Goal: Information Seeking & Learning: Learn about a topic

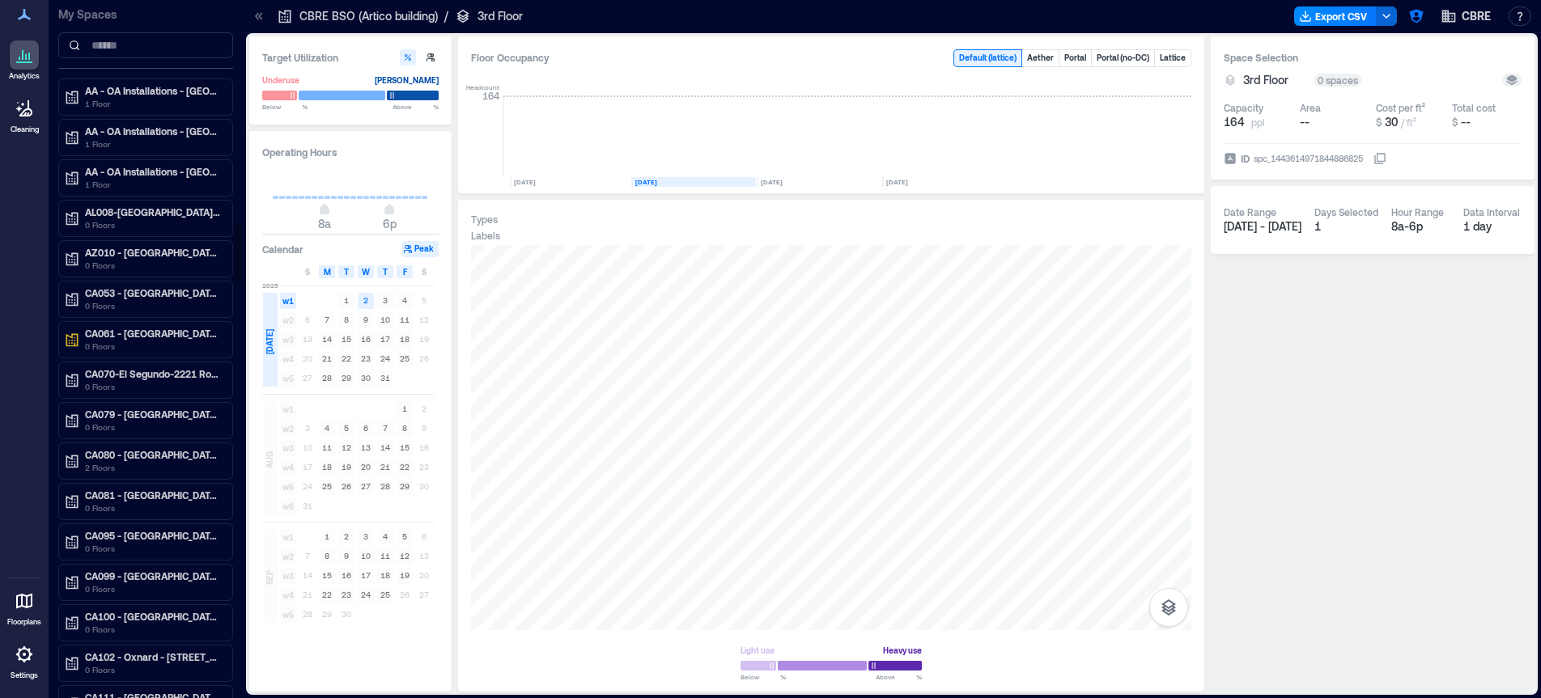
scroll to position [2710, 0]
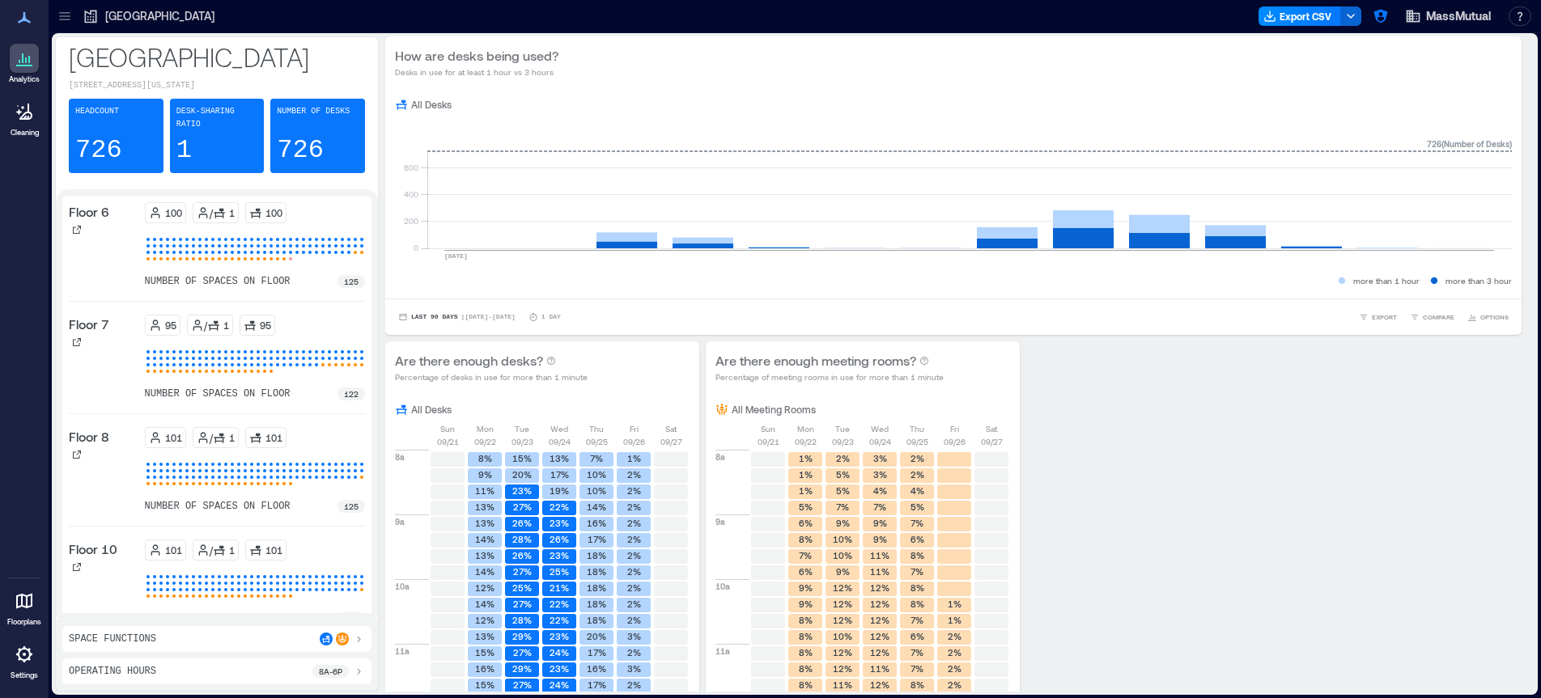
click at [66, 16] on icon at bounding box center [64, 16] width 11 height 2
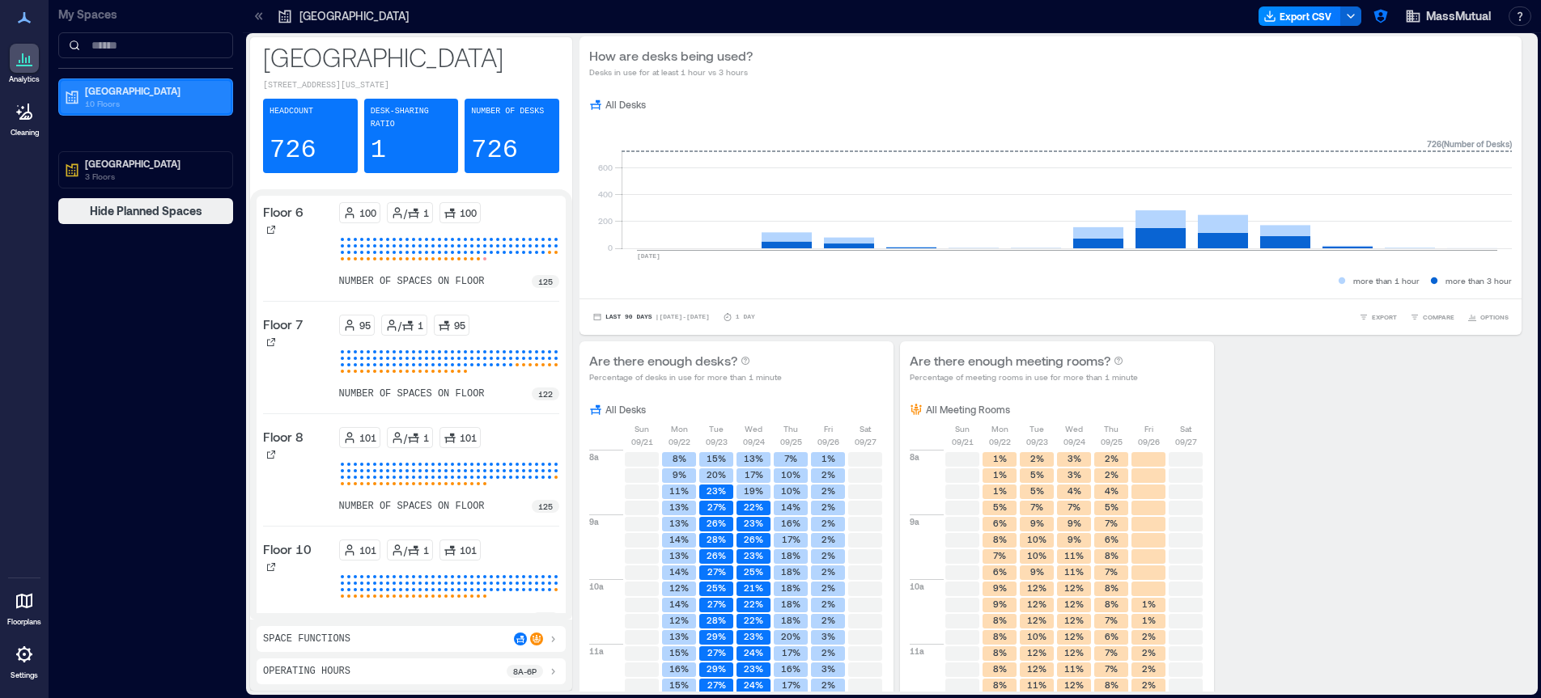
click at [115, 102] on p "10 Floors" at bounding box center [153, 103] width 136 height 13
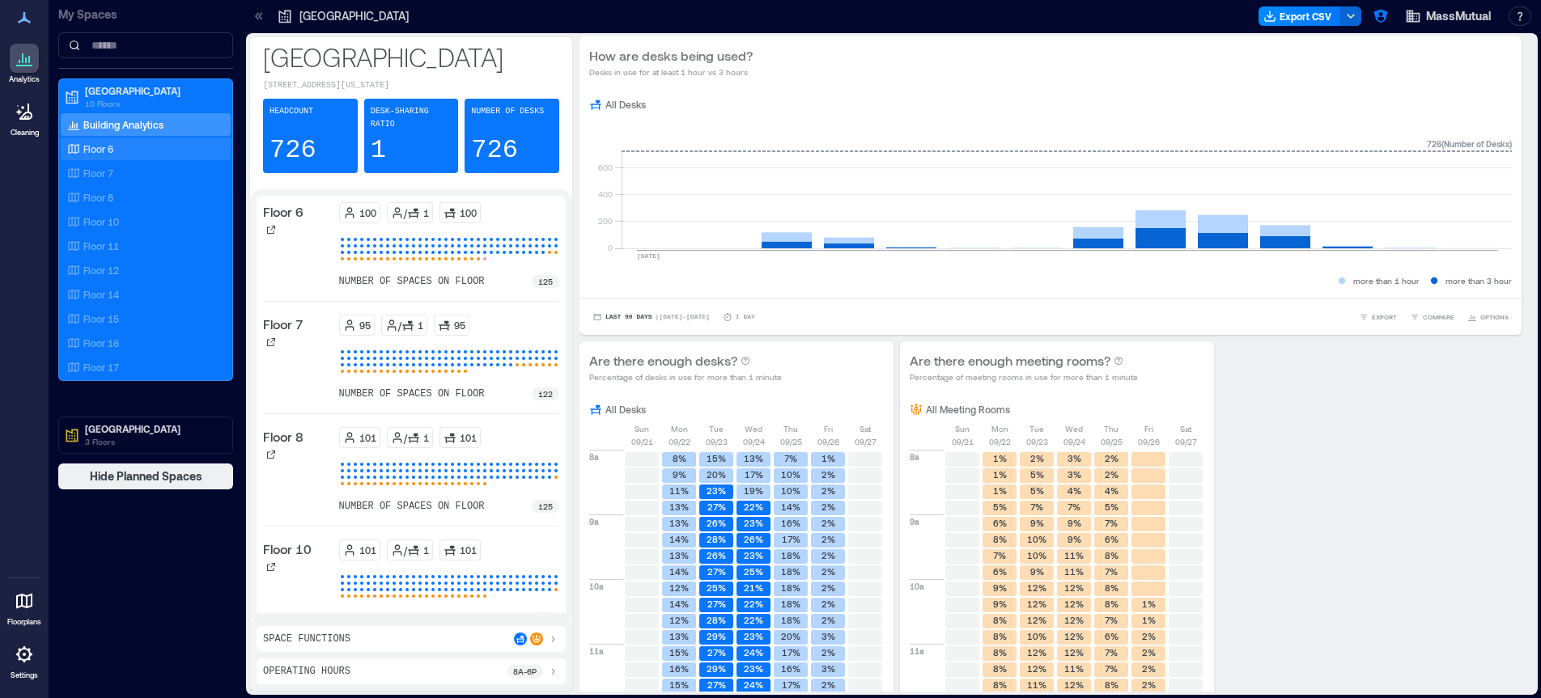
click at [124, 146] on div "Floor 6" at bounding box center [142, 149] width 157 height 16
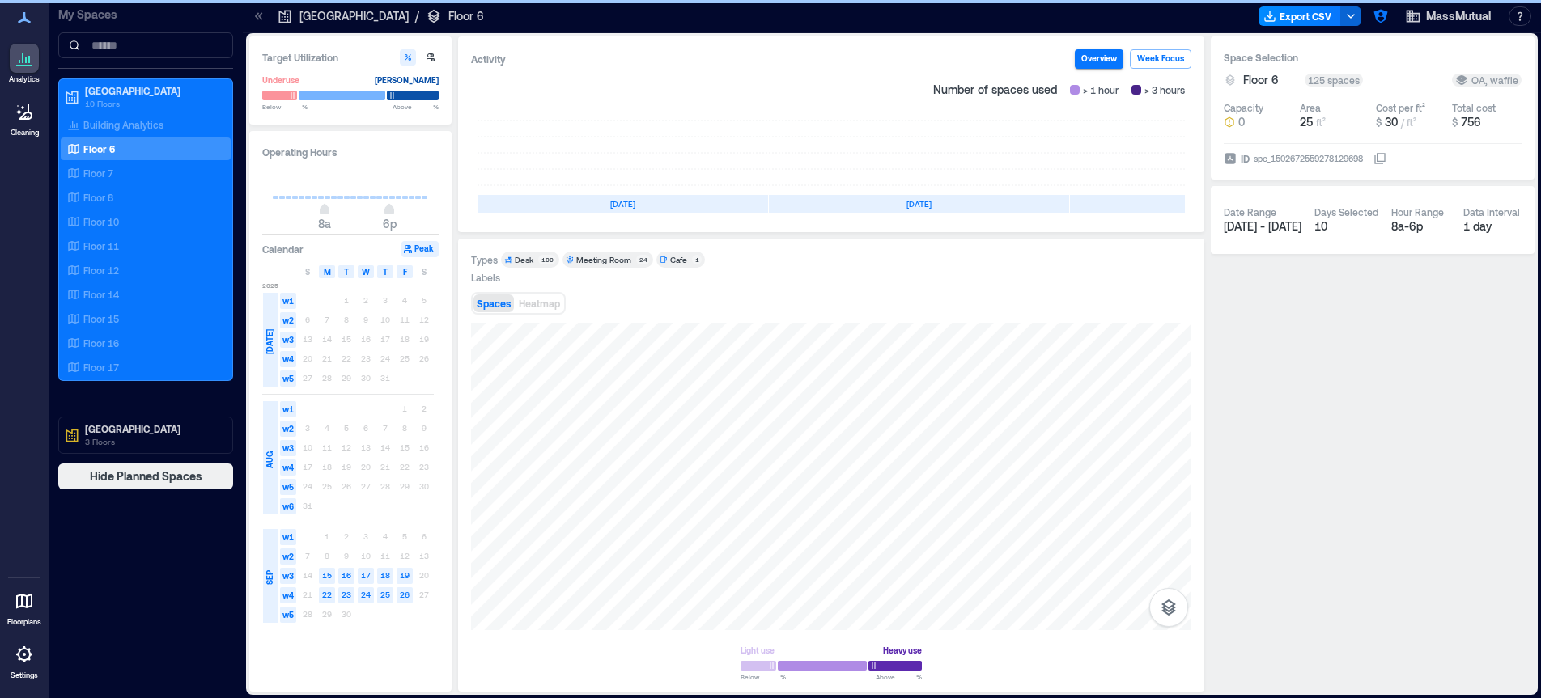
scroll to position [0, 167]
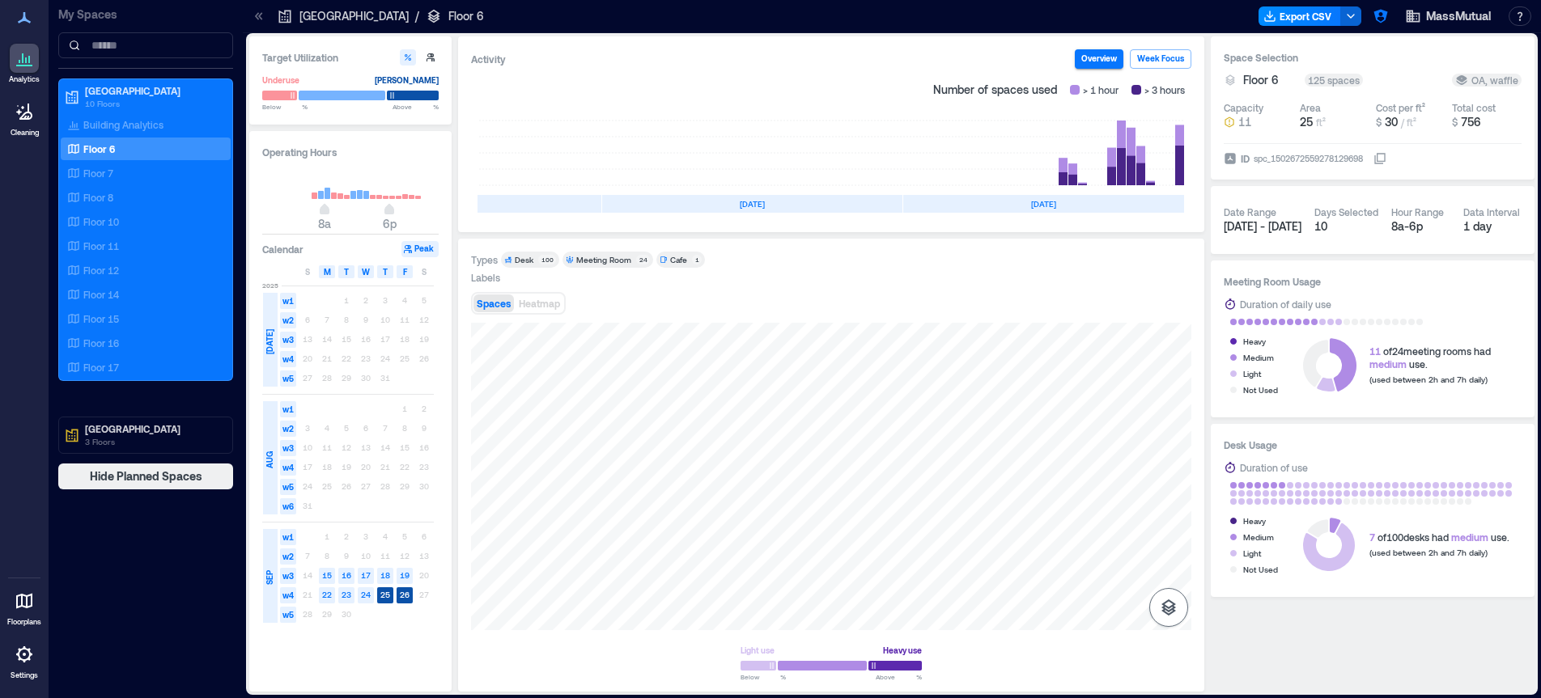
click at [1168, 614] on icon "button" at bounding box center [1168, 608] width 15 height 16
drag, startPoint x: 1127, startPoint y: 566, endPoint x: 1116, endPoint y: 567, distance: 11.4
click at [1127, 566] on p "OA" at bounding box center [1130, 571] width 12 height 10
click at [1107, 566] on p "Entry" at bounding box center [1116, 571] width 19 height 10
click at [1182, 530] on div "Sensors" at bounding box center [1168, 526] width 31 height 29
